Goal: Obtain resource: Obtain resource

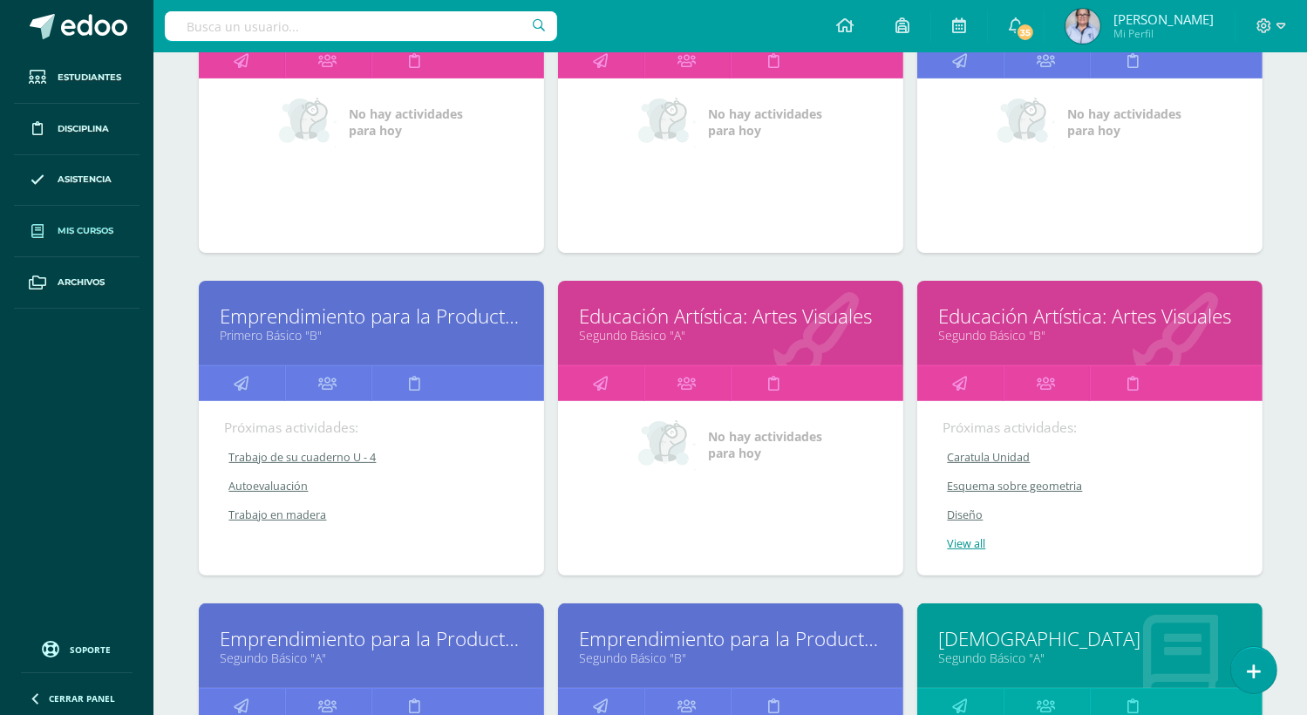
scroll to position [371, 0]
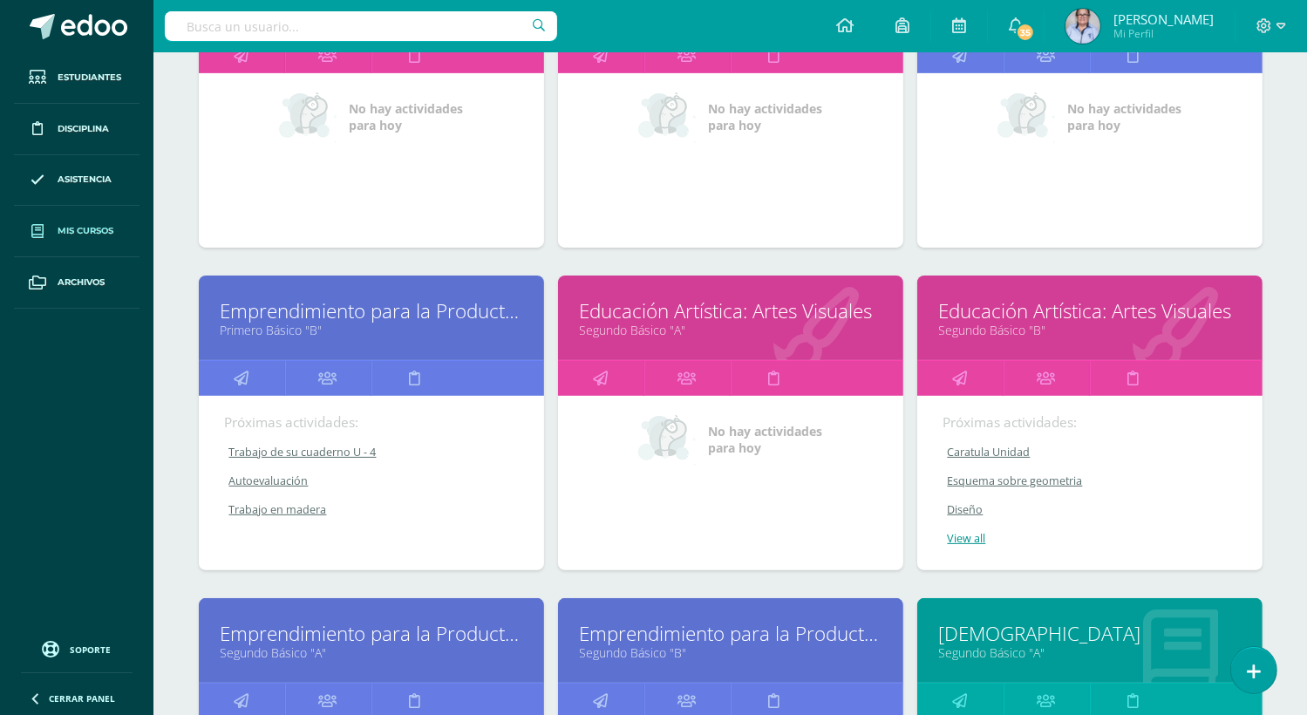
click at [719, 413] on div "No hay actividades para [DATE]" at bounding box center [730, 439] width 293 height 52
drag, startPoint x: 719, startPoint y: 411, endPoint x: 737, endPoint y: 514, distance: 105.4
click at [737, 514] on div "No hay actividades para [DATE]" at bounding box center [730, 483] width 345 height 174
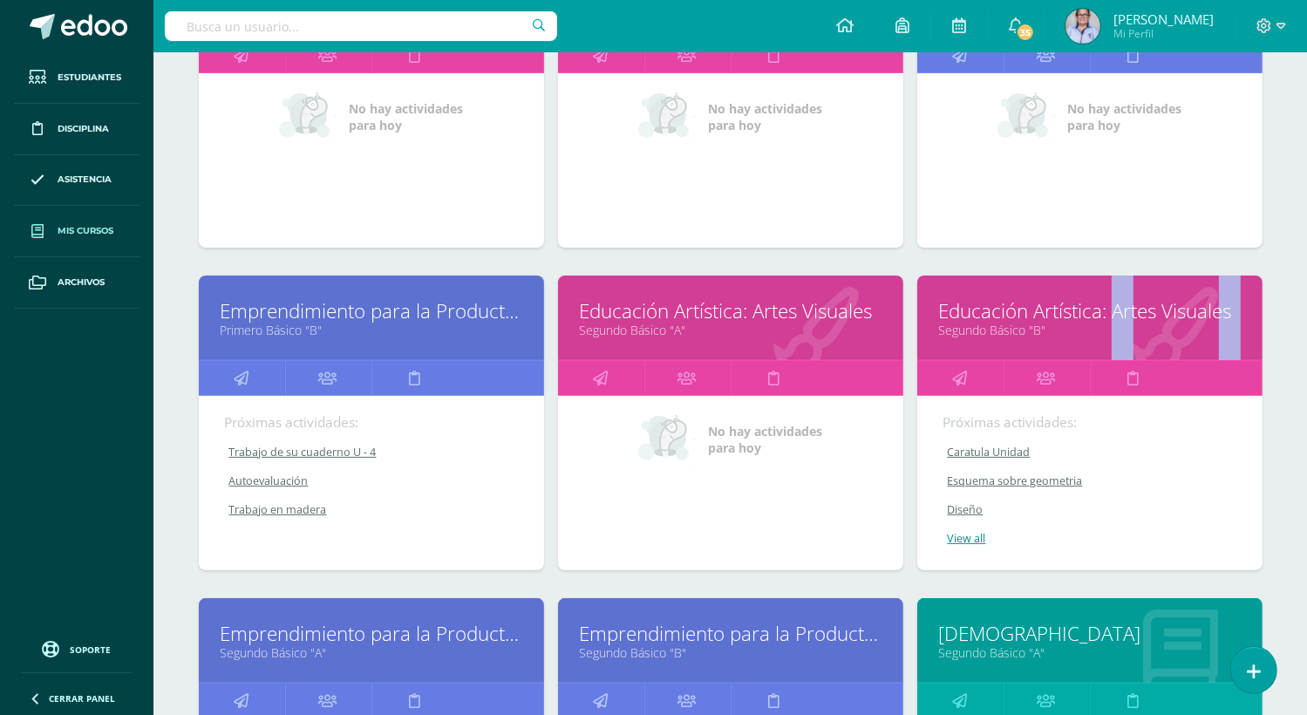
click at [737, 514] on div "No hay actividades para [DATE]" at bounding box center [730, 483] width 345 height 174
click at [796, 522] on div "No hay actividades para [DATE]" at bounding box center [730, 483] width 345 height 174
click at [796, 523] on div "No hay actividades para [DATE]" at bounding box center [730, 483] width 345 height 174
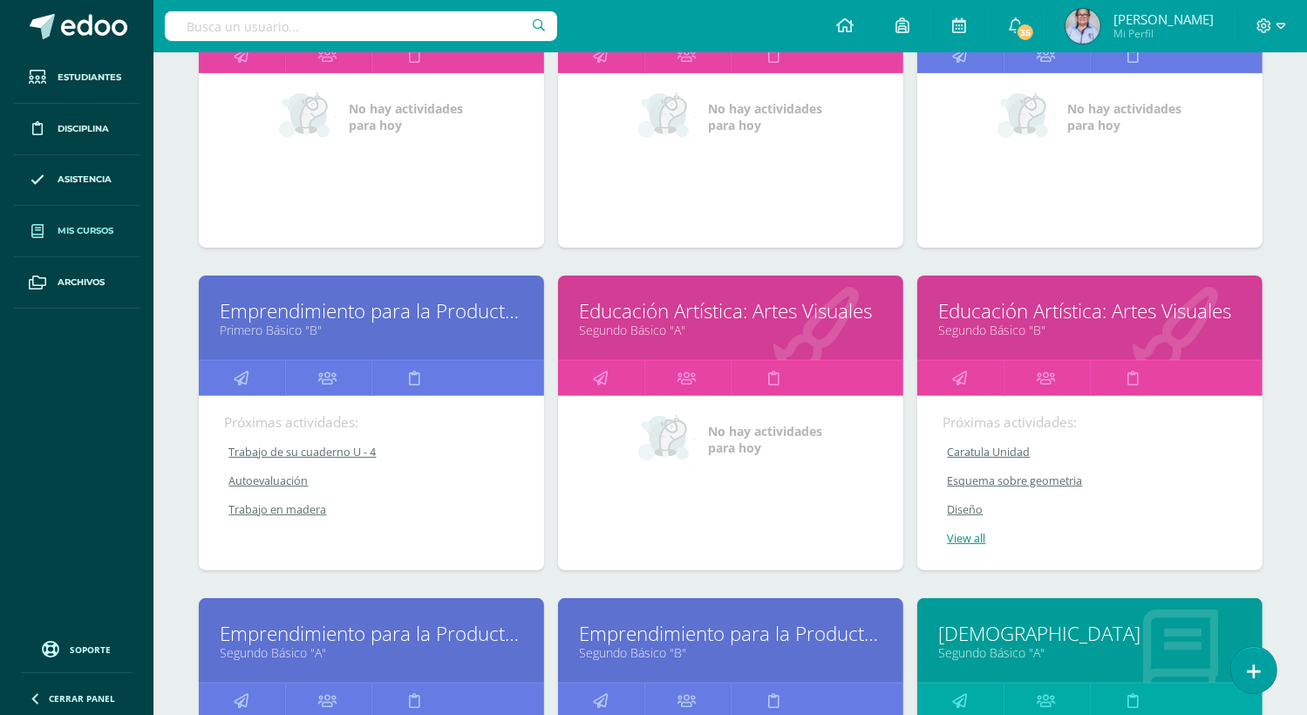
click at [822, 542] on div "No hay actividades para [DATE]" at bounding box center [730, 483] width 345 height 174
drag, startPoint x: 822, startPoint y: 542, endPoint x: 712, endPoint y: 516, distance: 113.8
click at [712, 516] on div "No hay actividades para [DATE]" at bounding box center [730, 483] width 345 height 174
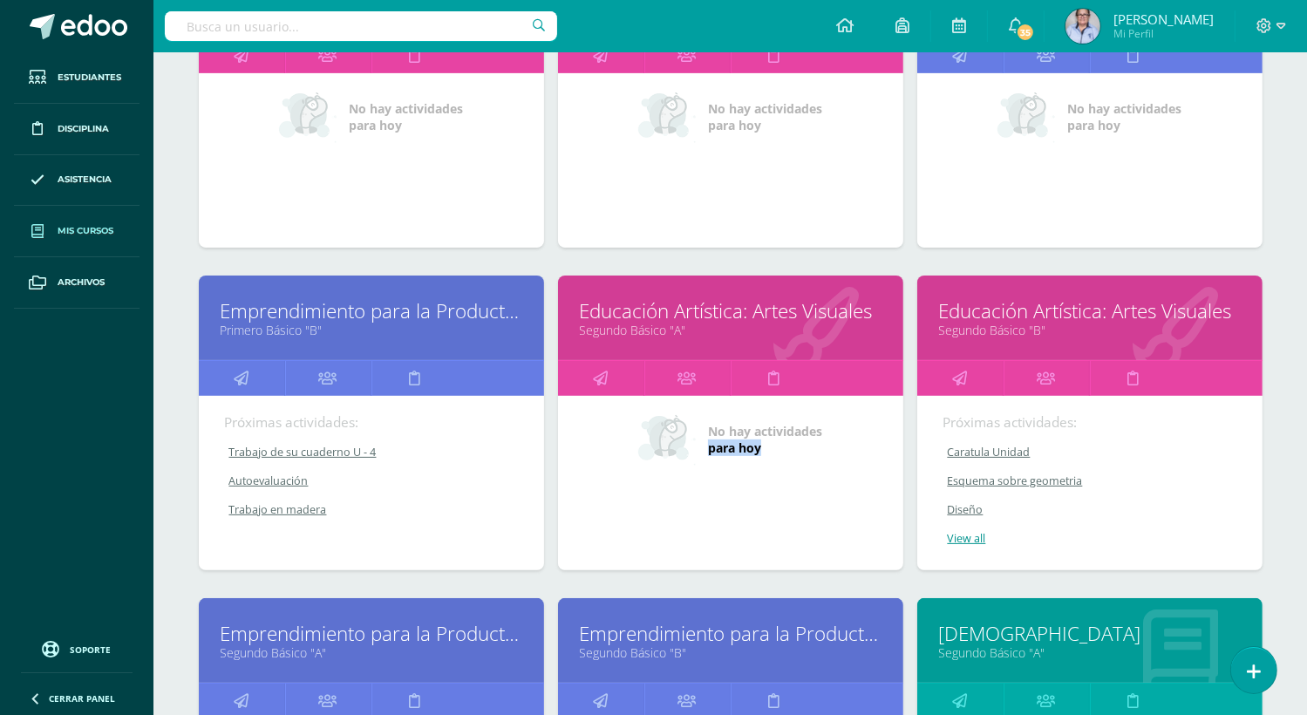
click at [712, 516] on div "No hay actividades para [DATE]" at bounding box center [730, 483] width 345 height 174
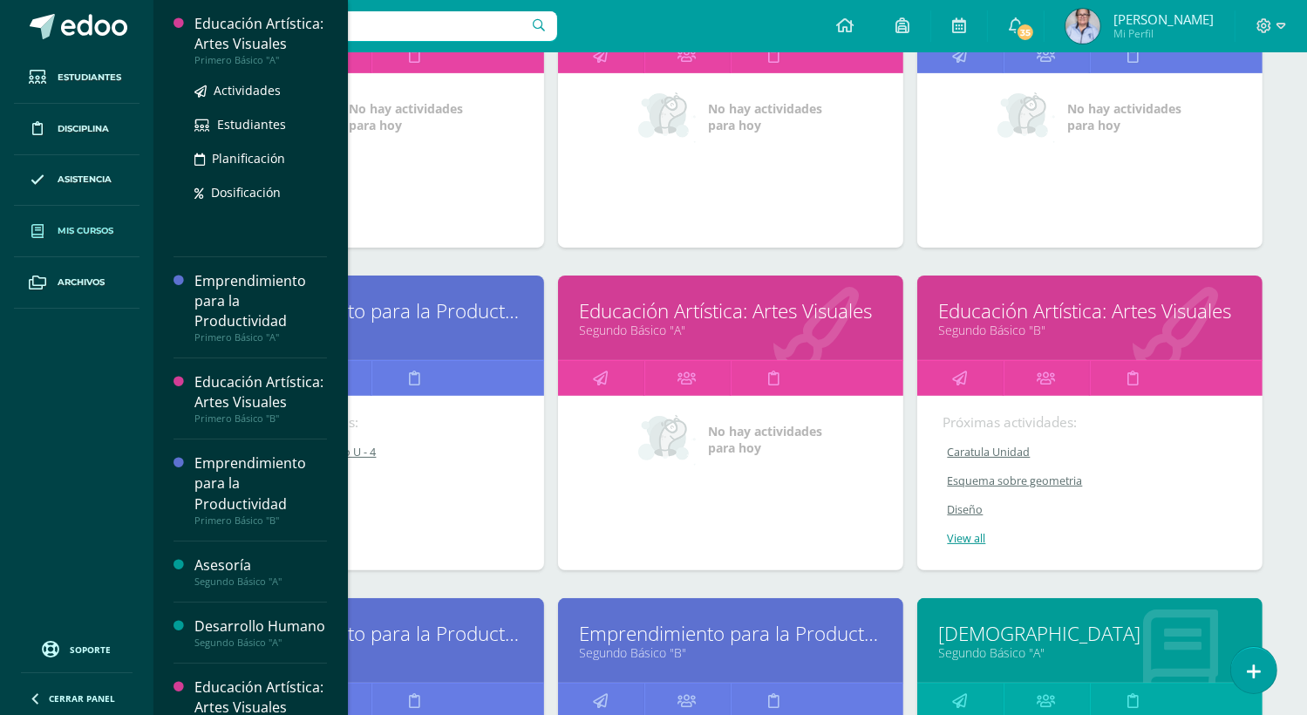
click at [213, 30] on div "Educación Artística: Artes Visuales" at bounding box center [260, 34] width 133 height 40
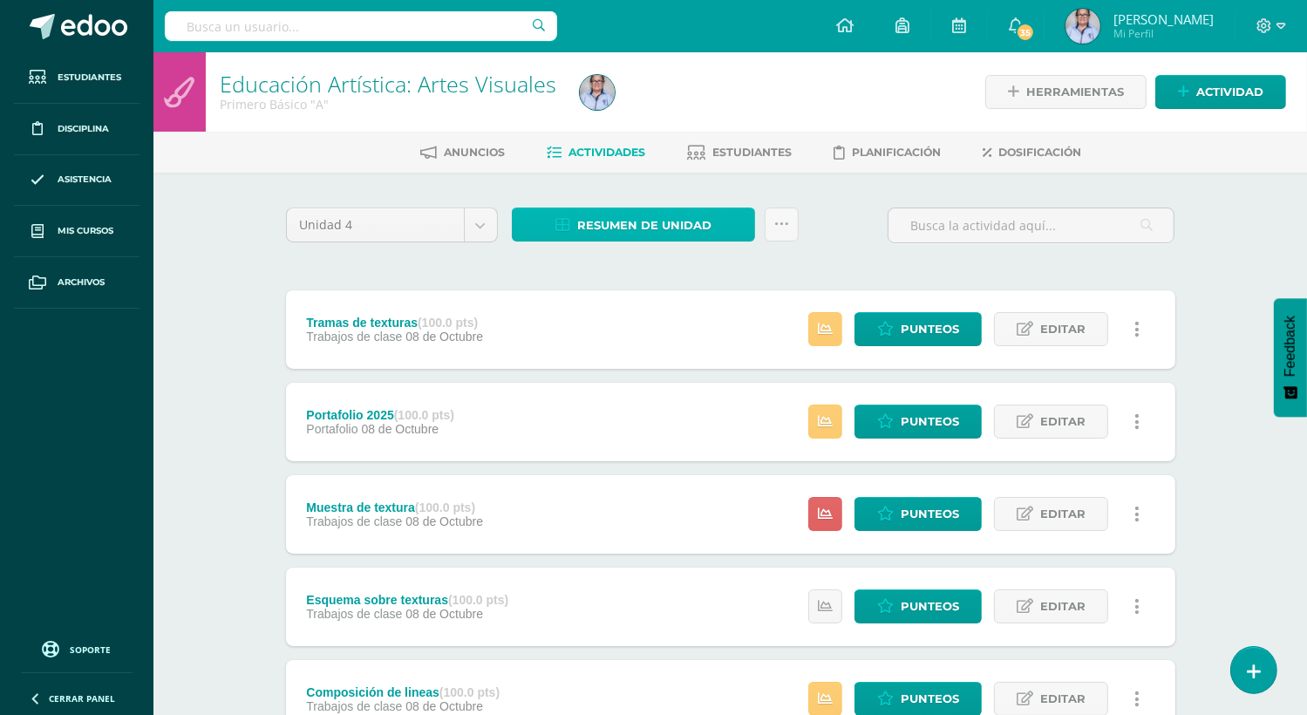
click at [616, 226] on span "Resumen de unidad" at bounding box center [644, 225] width 134 height 32
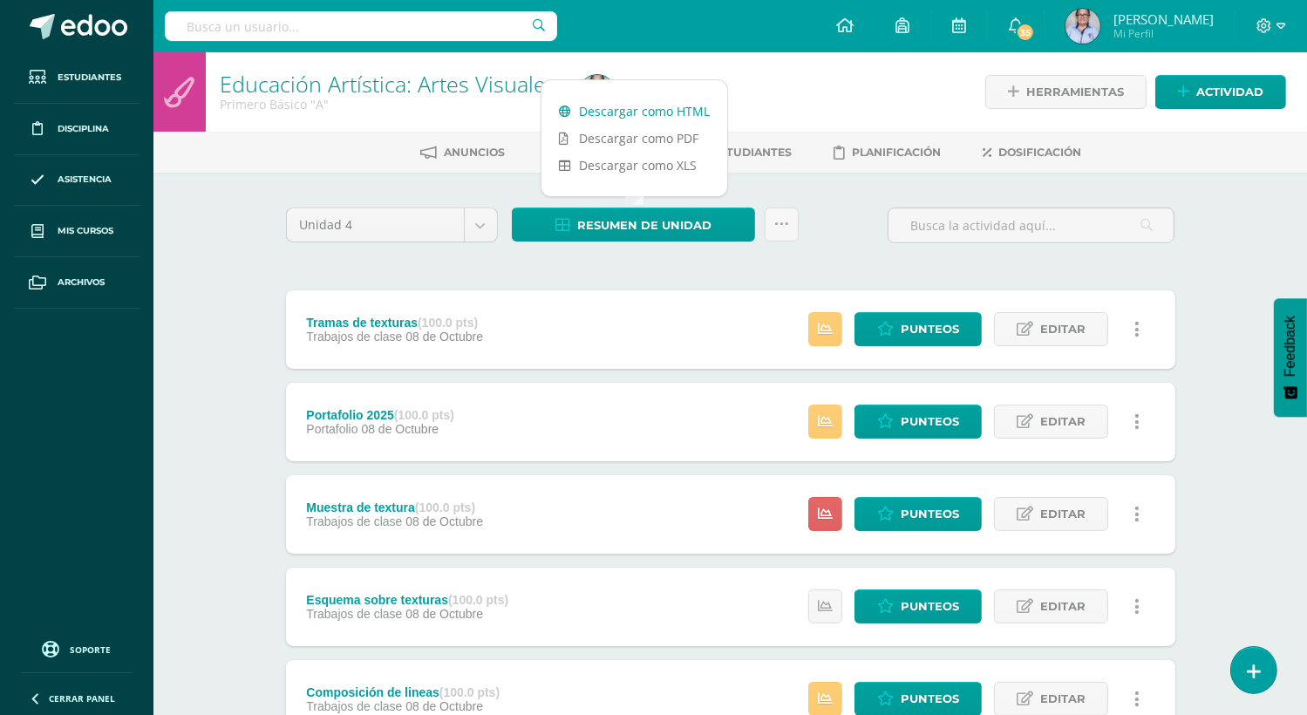
click at [619, 111] on link "Descargar como HTML" at bounding box center [635, 111] width 186 height 27
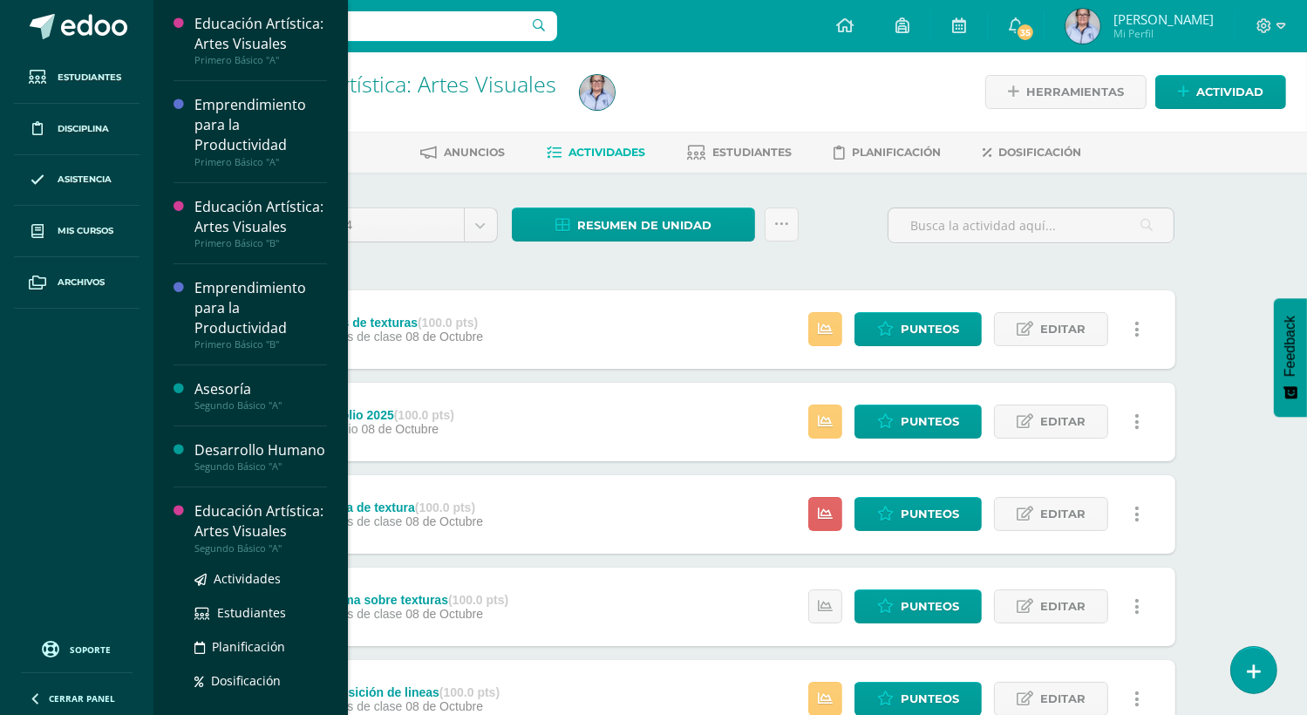
drag, startPoint x: 344, startPoint y: 295, endPoint x: 229, endPoint y: 589, distance: 316.4
click at [229, 542] on div "Educación Artística: Artes Visuales" at bounding box center [260, 521] width 133 height 40
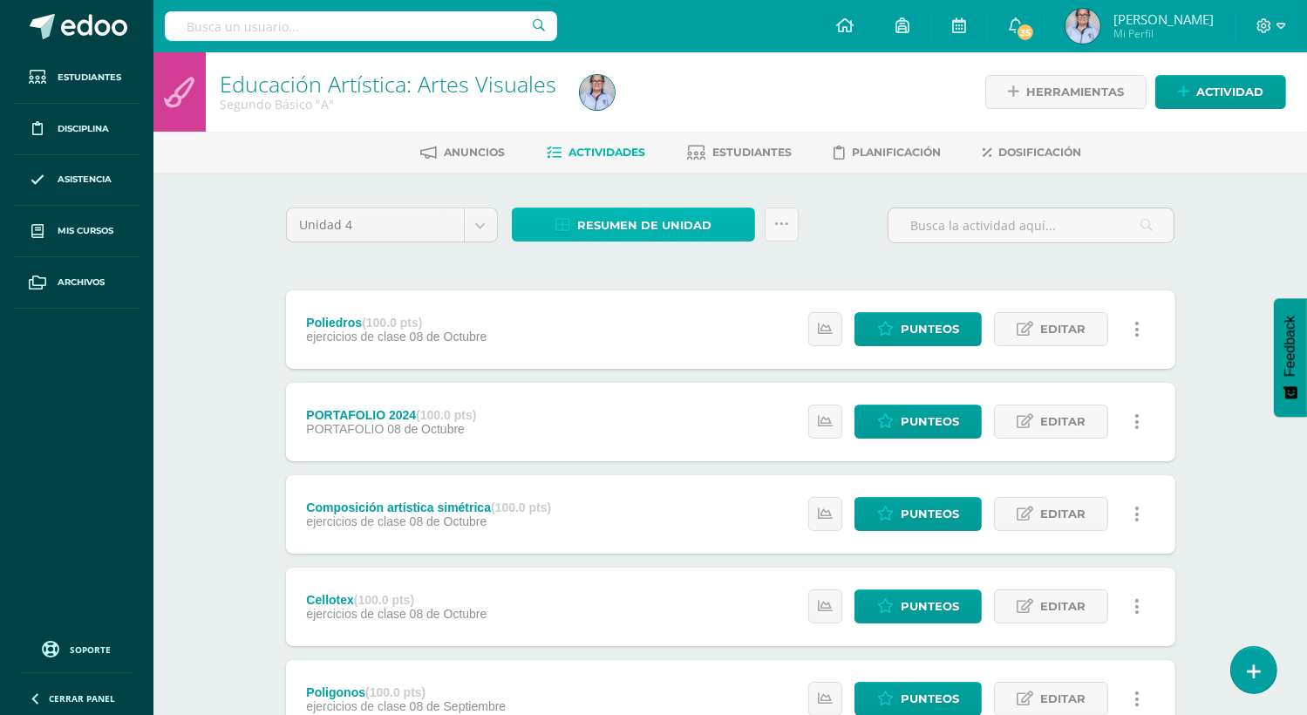
click at [636, 222] on span "Resumen de unidad" at bounding box center [644, 225] width 134 height 32
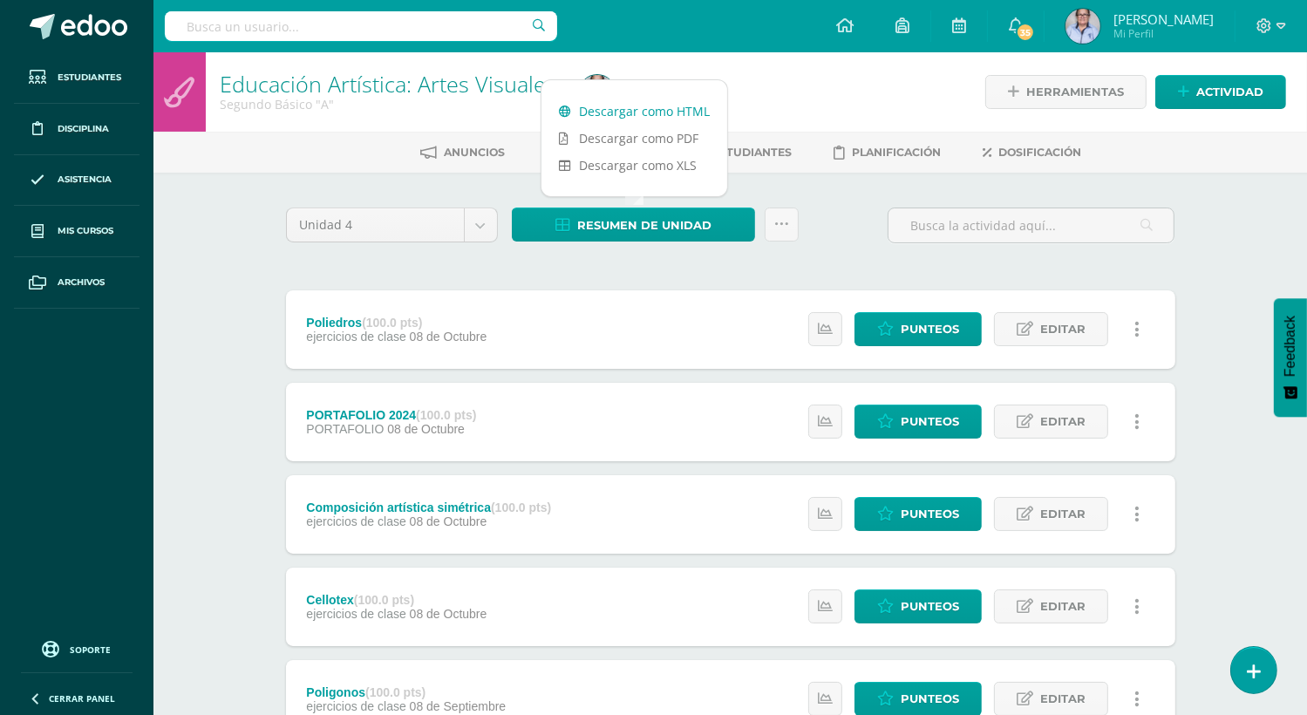
click at [621, 114] on link "Descargar como HTML" at bounding box center [635, 111] width 186 height 27
